Goal: Information Seeking & Learning: Learn about a topic

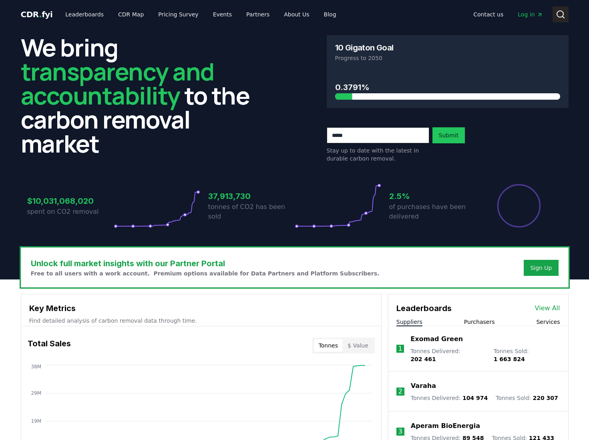
click at [559, 16] on icon at bounding box center [560, 15] width 10 height 10
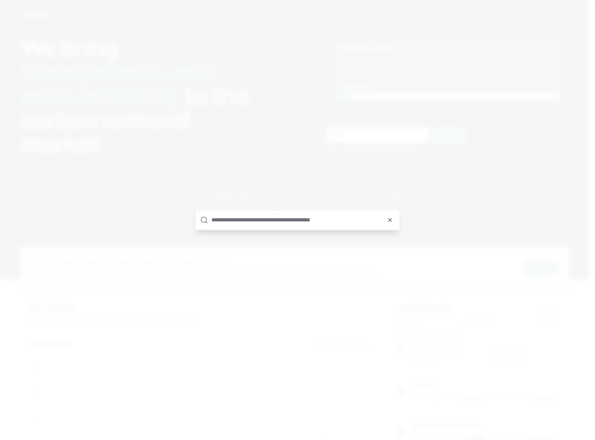
click at [257, 219] on input "text" at bounding box center [302, 219] width 183 height 19
type input "****"
click at [224, 228] on p "Gevo, Inc." at bounding box center [211, 226] width 26 height 8
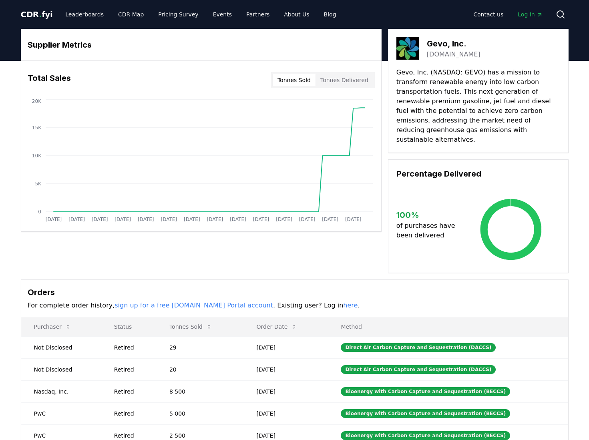
click at [351, 80] on button "Tonnes Delivered" at bounding box center [344, 80] width 58 height 13
click at [303, 78] on button "Tonnes Sold" at bounding box center [293, 80] width 43 height 13
click at [30, 10] on span "CDR . fyi" at bounding box center [37, 15] width 32 height 10
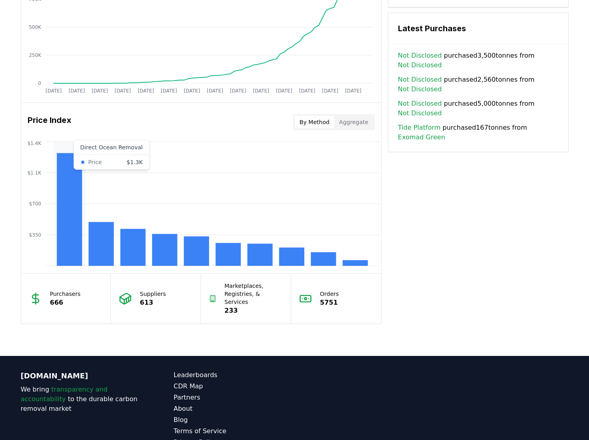
scroll to position [560, 0]
